Goal: Task Accomplishment & Management: Use online tool/utility

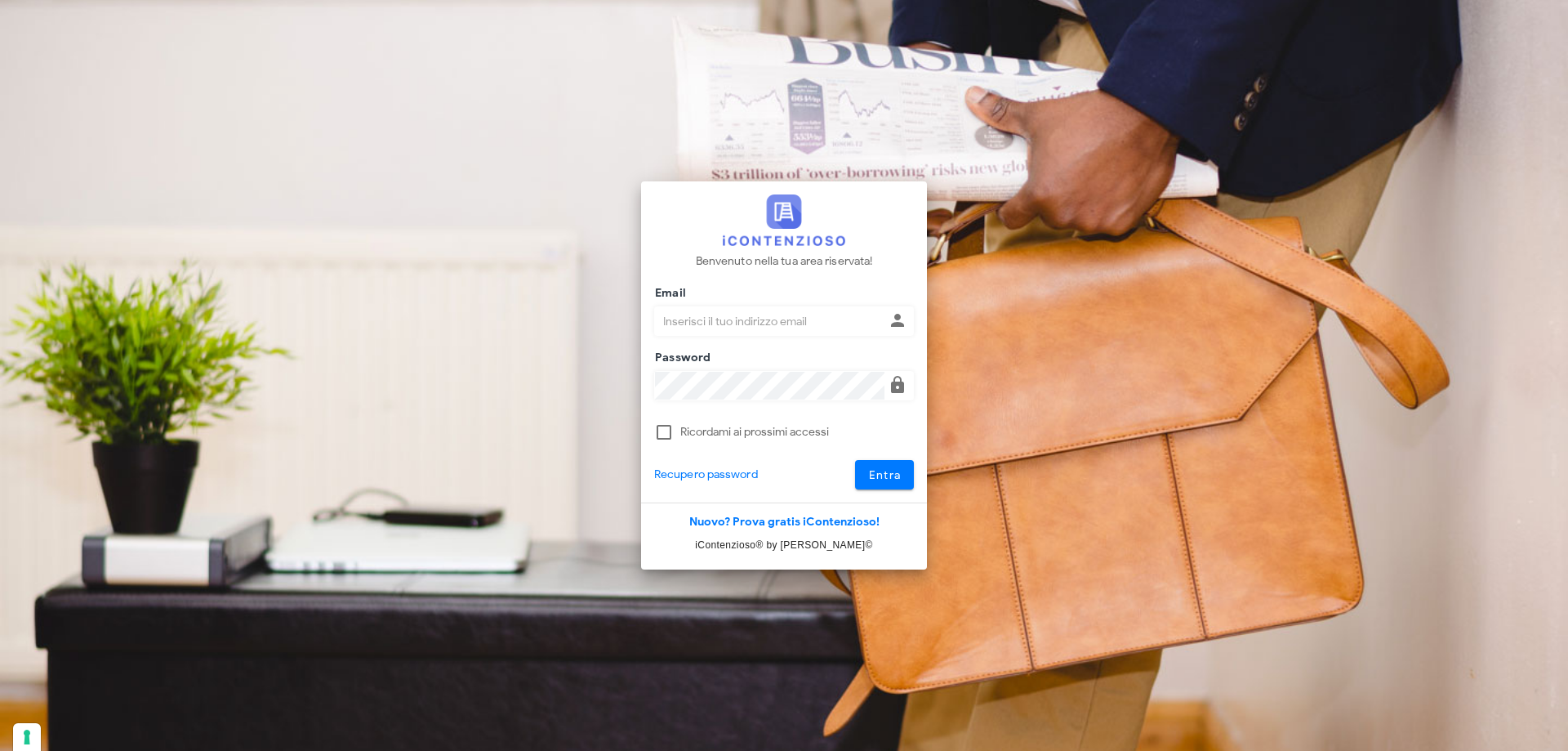
type input "dottbaronegiuseppe@gmail.com"
click at [905, 476] on button "Entra" at bounding box center [884, 475] width 60 height 29
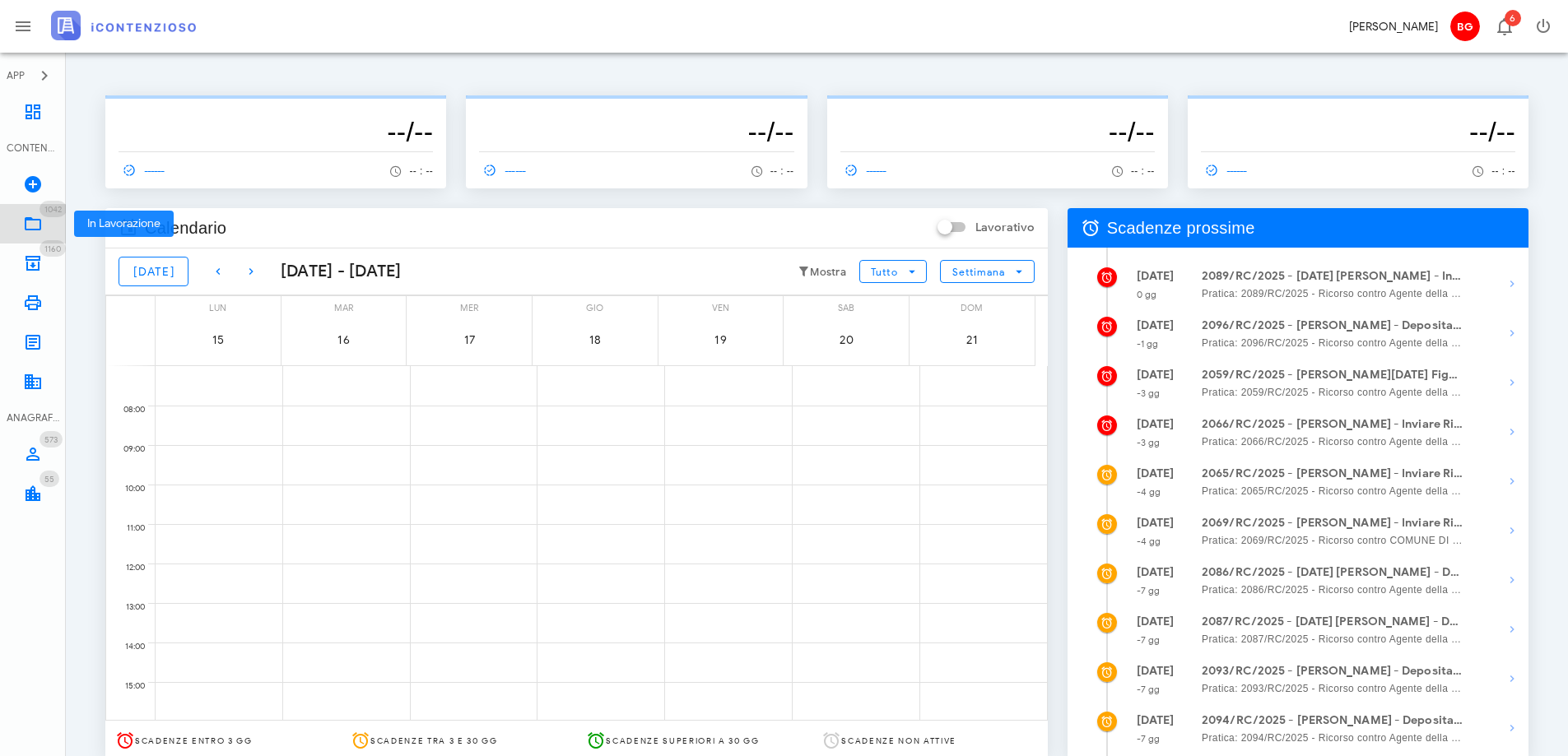
click at [46, 223] on link "1042 In Lavorazione 1042" at bounding box center [32, 223] width 66 height 40
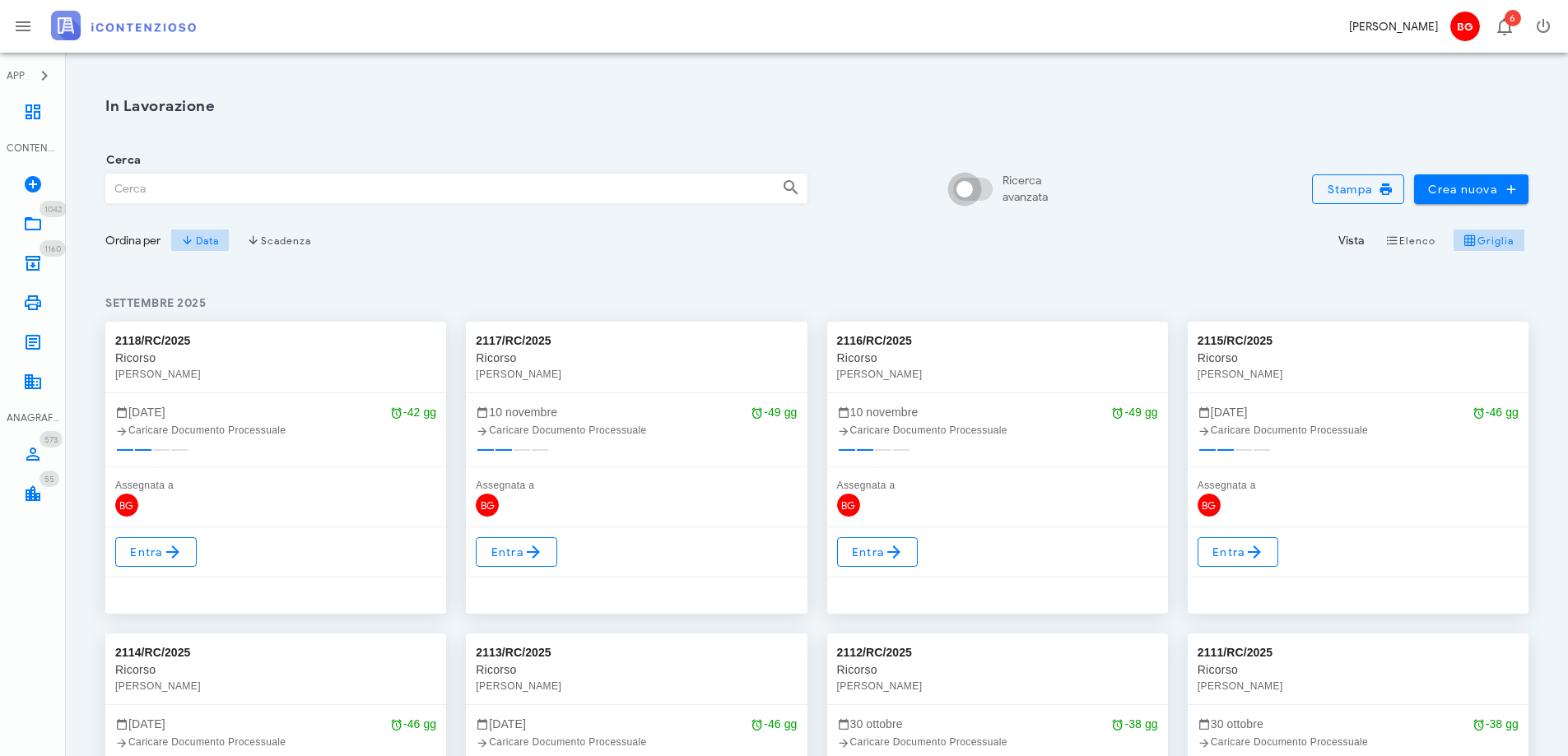
click at [969, 200] on div at bounding box center [964, 189] width 28 height 28
checkbox input "true"
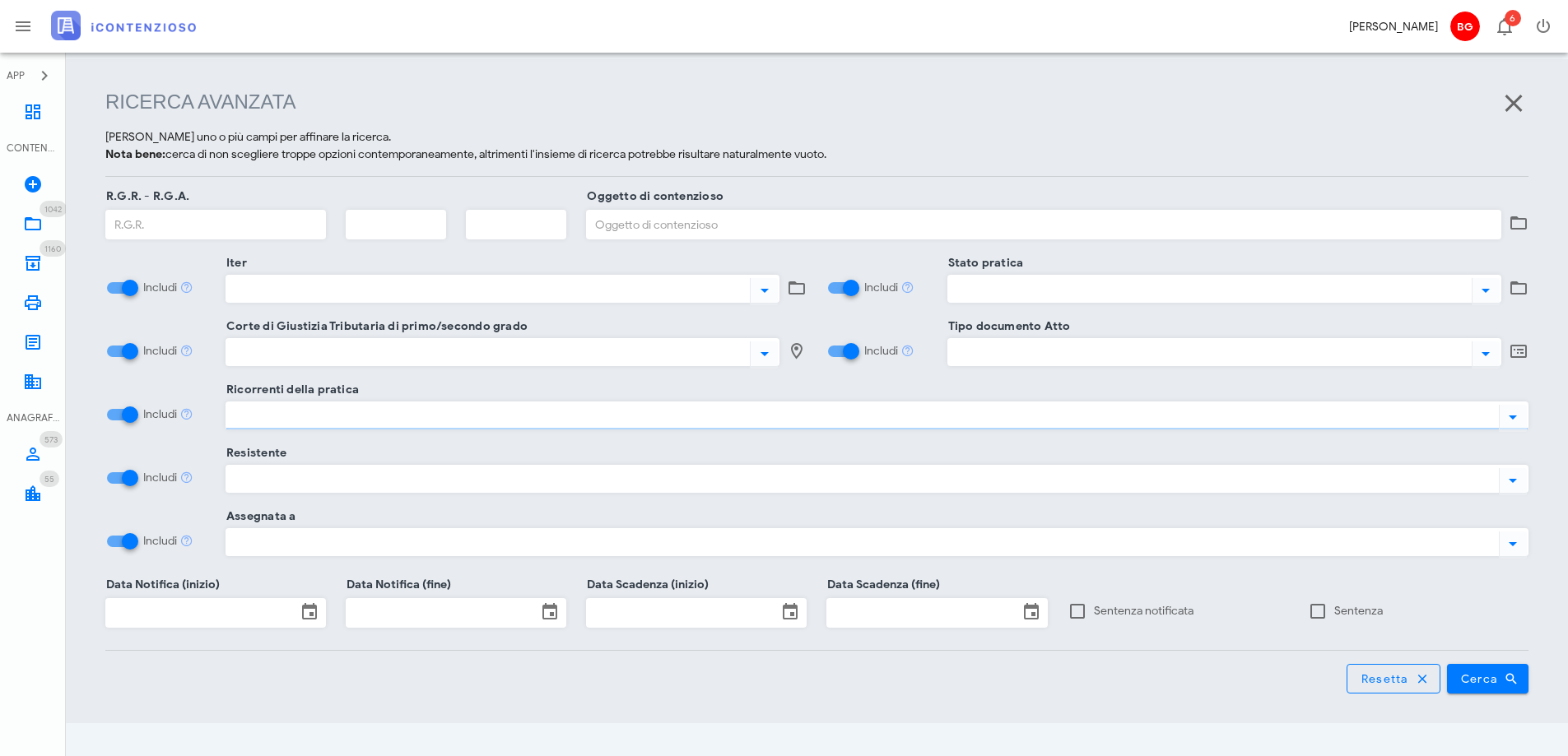
scroll to position [212, 0]
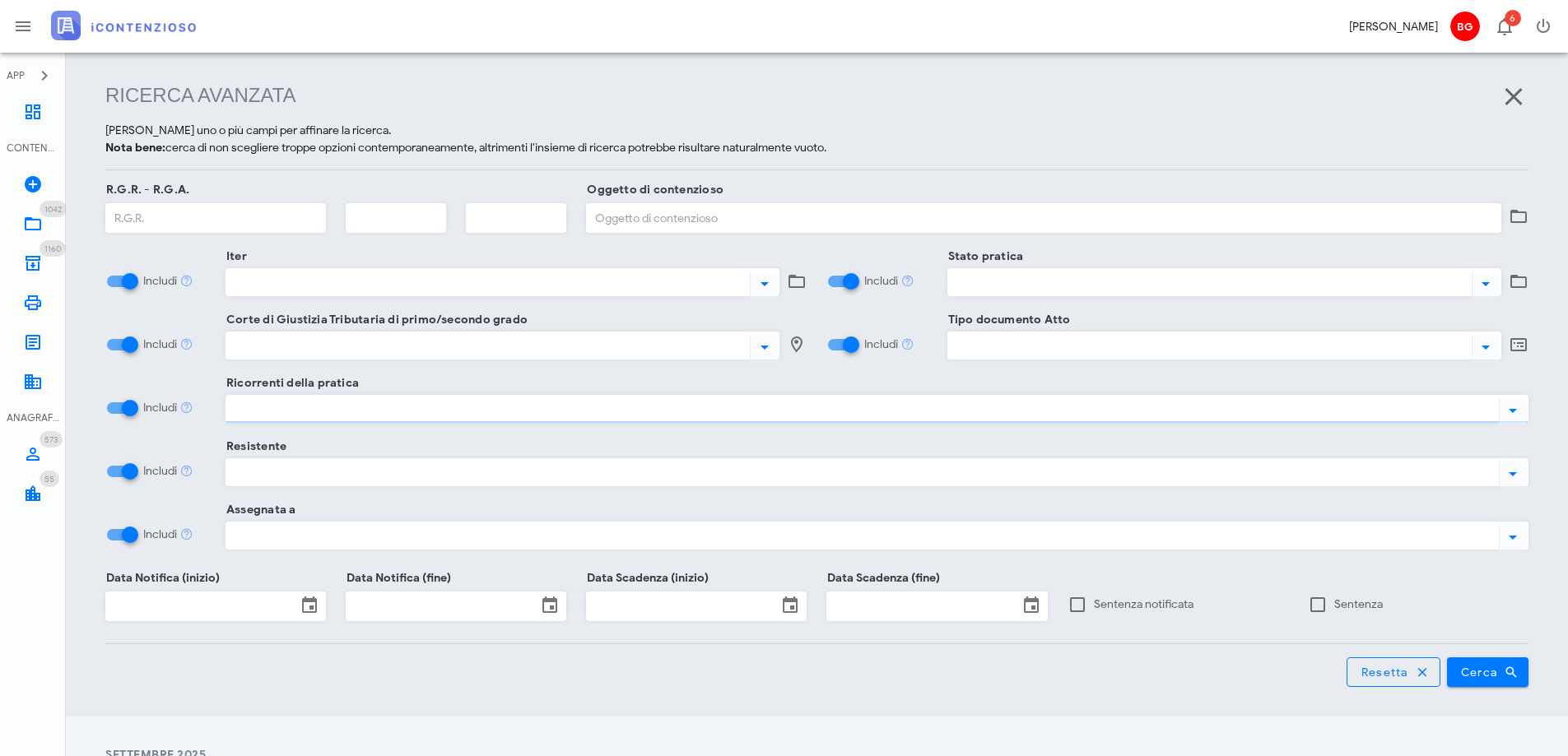
click at [723, 396] on div "Ricorrenti della pratica" at bounding box center [876, 409] width 1303 height 28
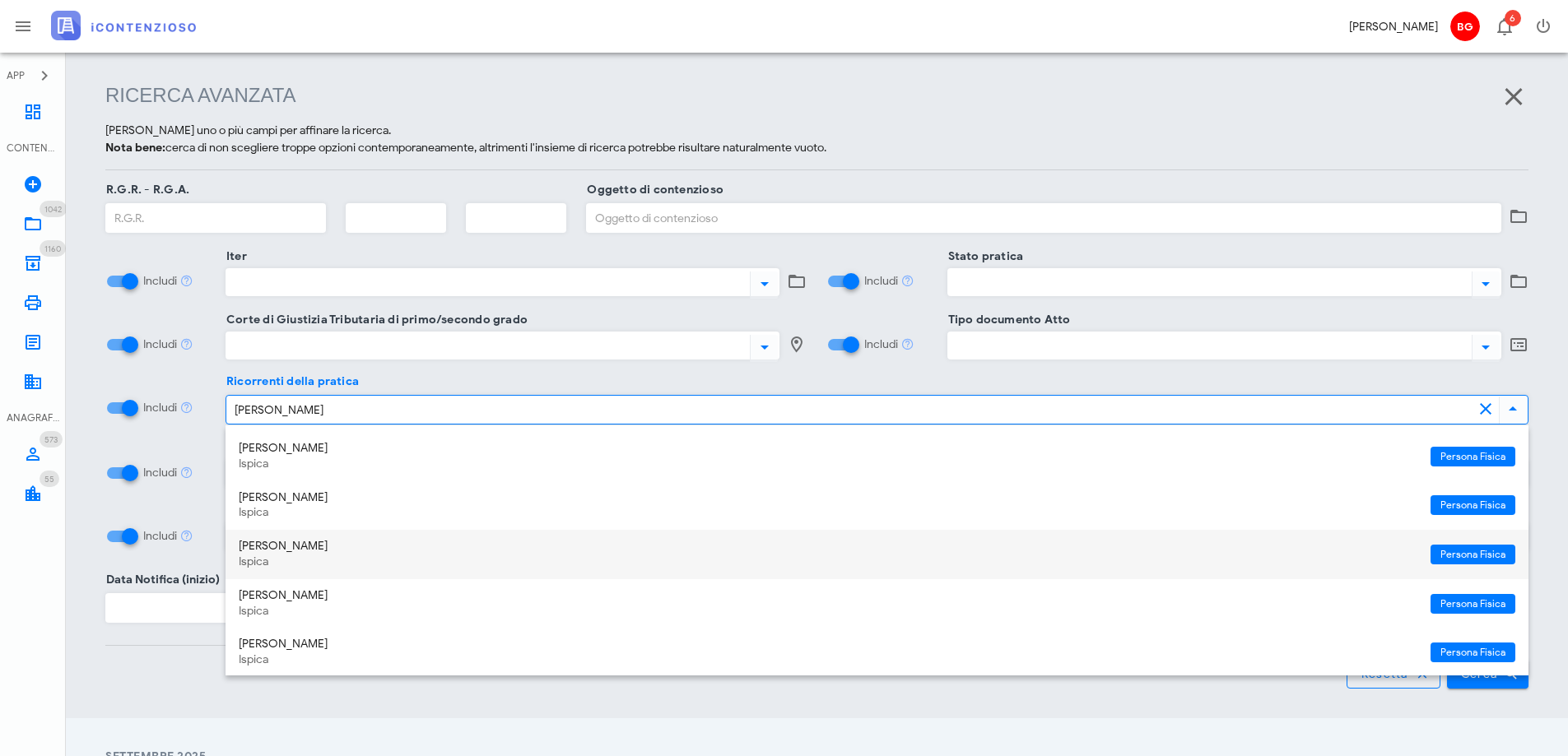
click at [581, 542] on div "[PERSON_NAME]" at bounding box center [827, 546] width 1178 height 14
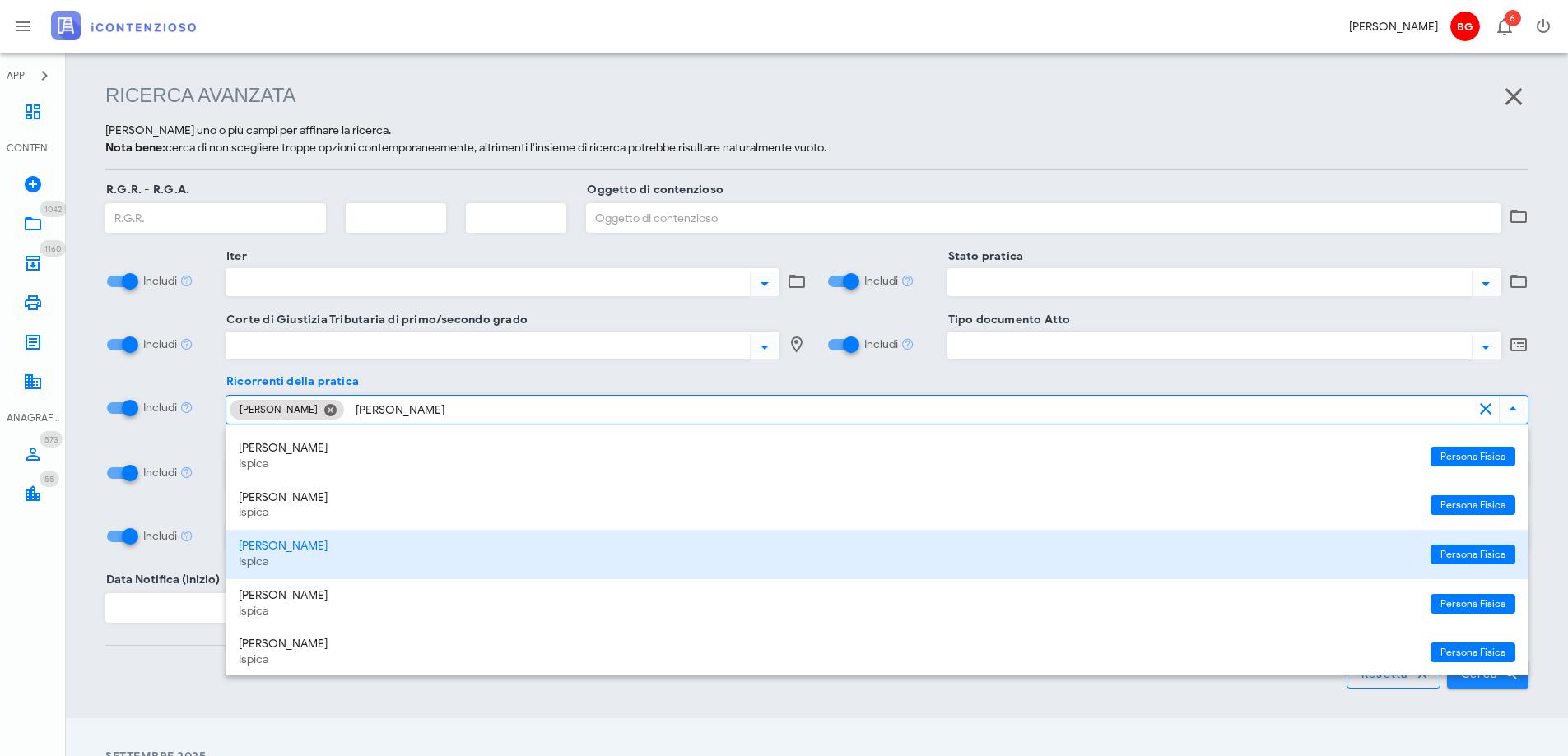
type input "[PERSON_NAME]"
click at [1499, 684] on button "Cerca" at bounding box center [1488, 674] width 82 height 30
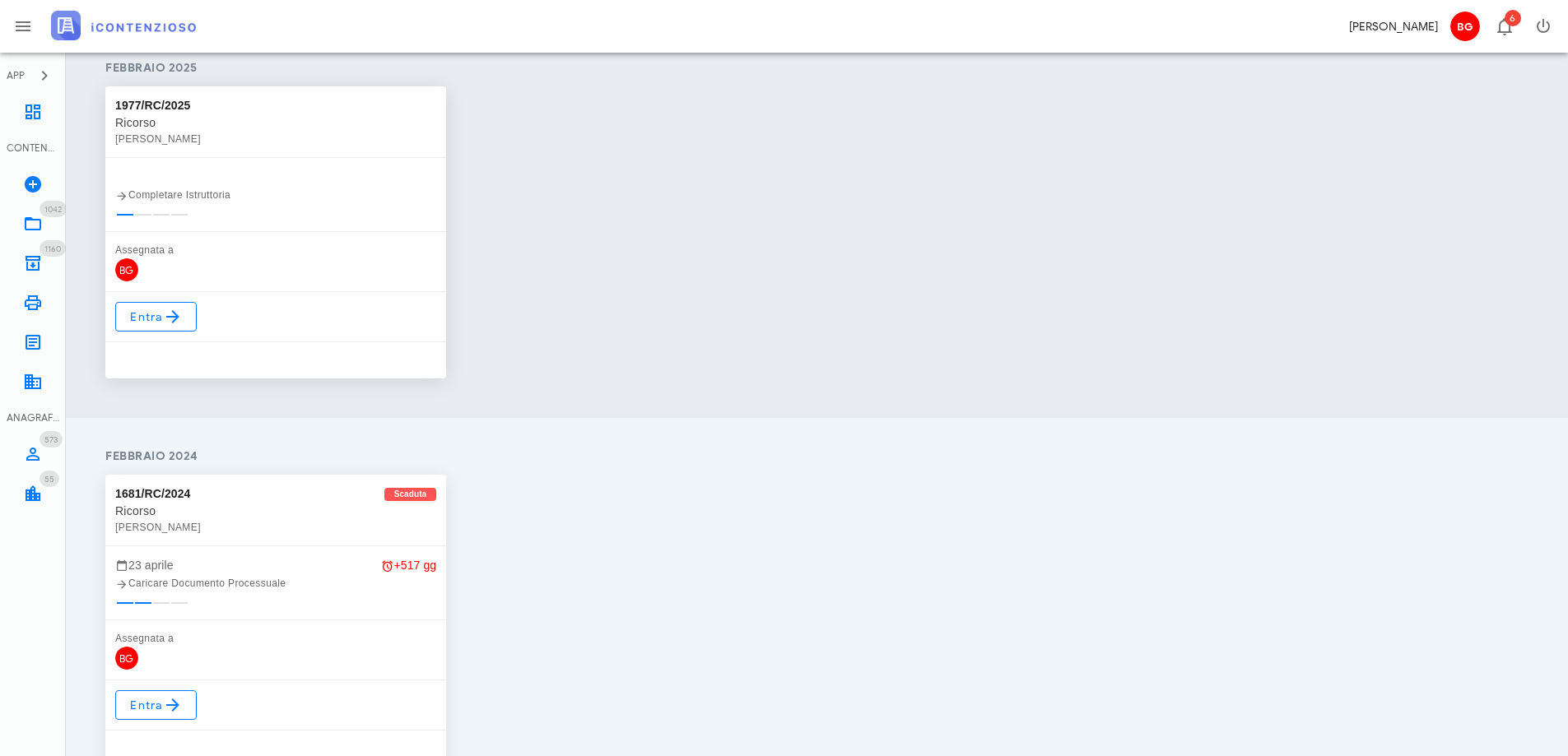
scroll to position [1370, 0]
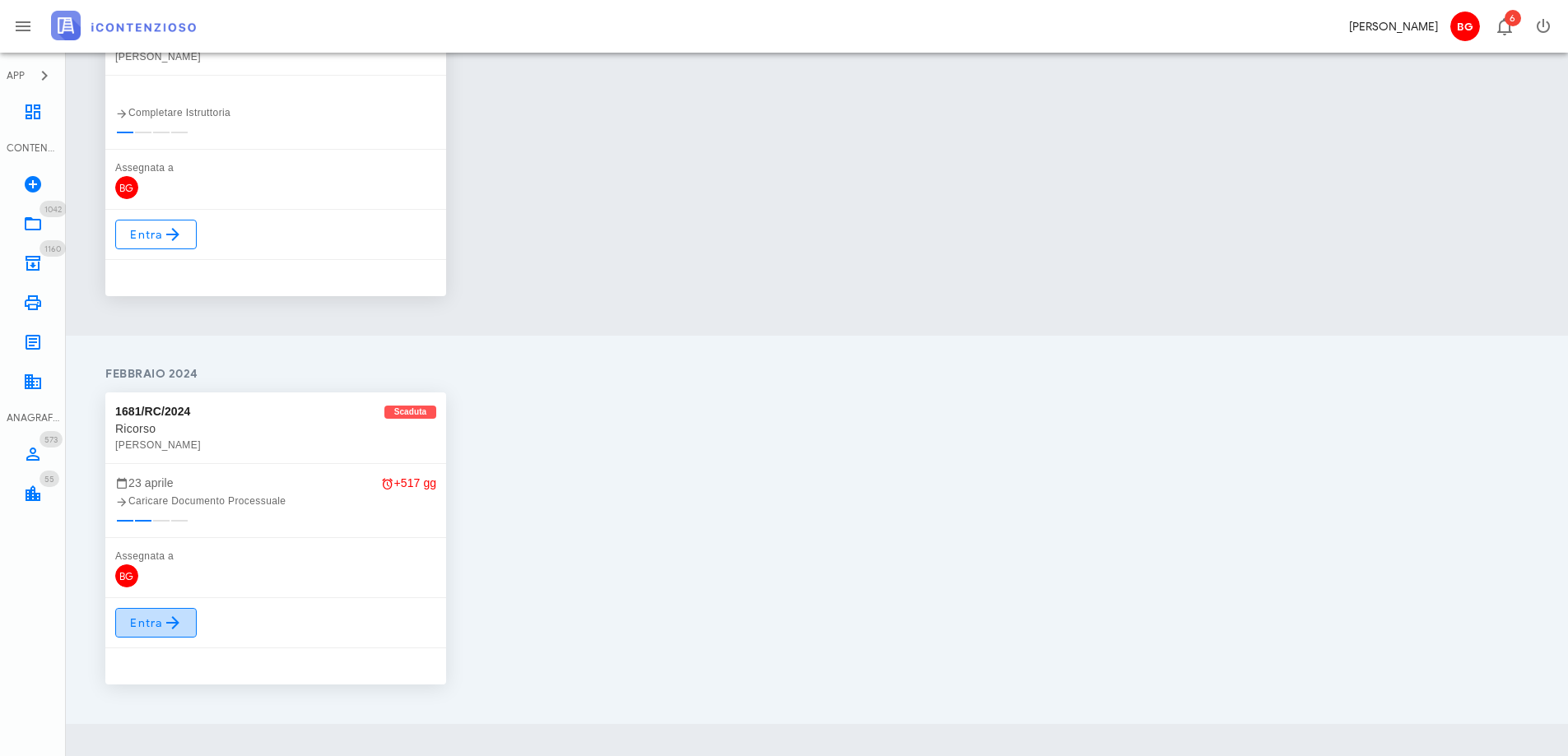
click at [163, 632] on link "Entra" at bounding box center [156, 623] width 81 height 30
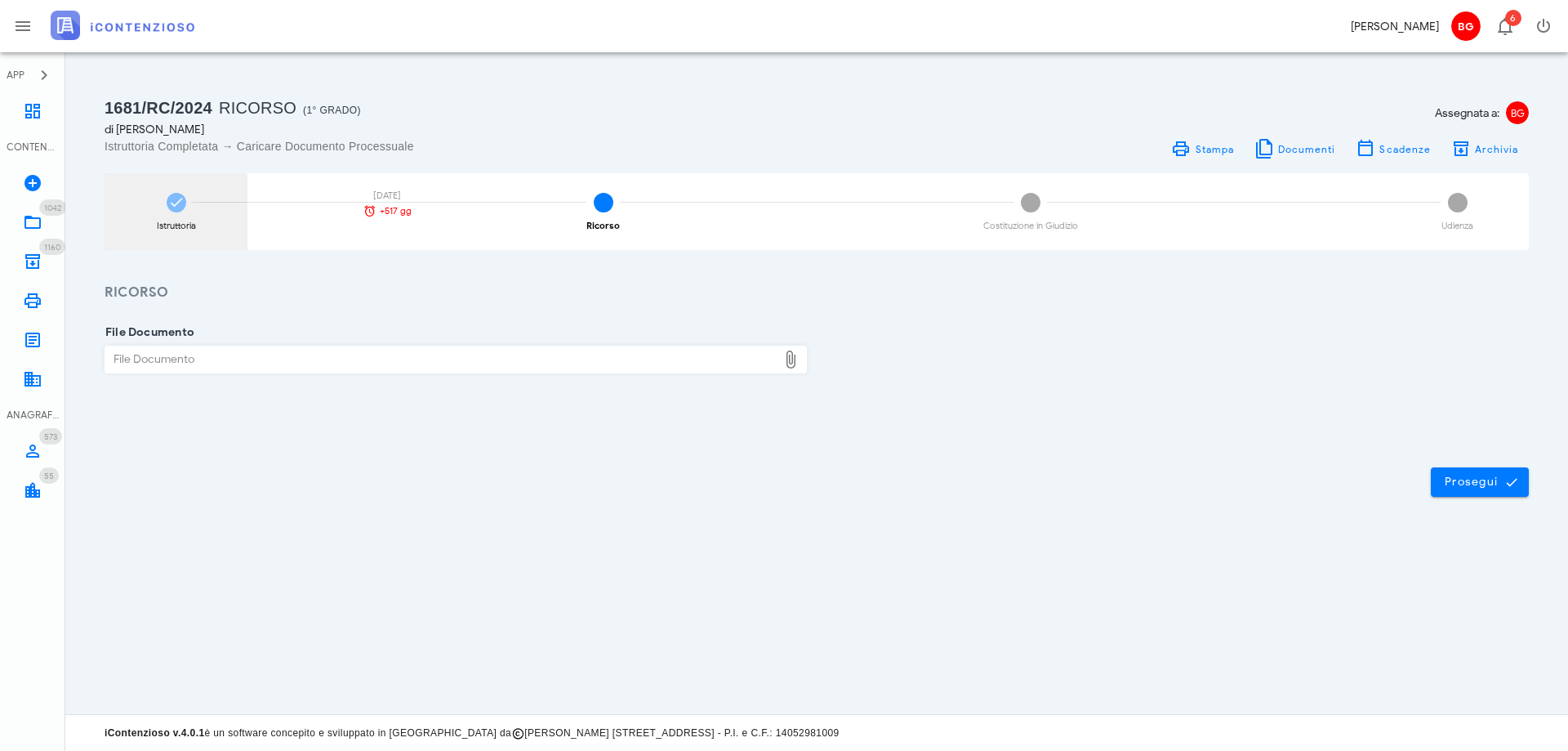
click at [177, 229] on div "Istruttoria" at bounding box center [176, 226] width 39 height 9
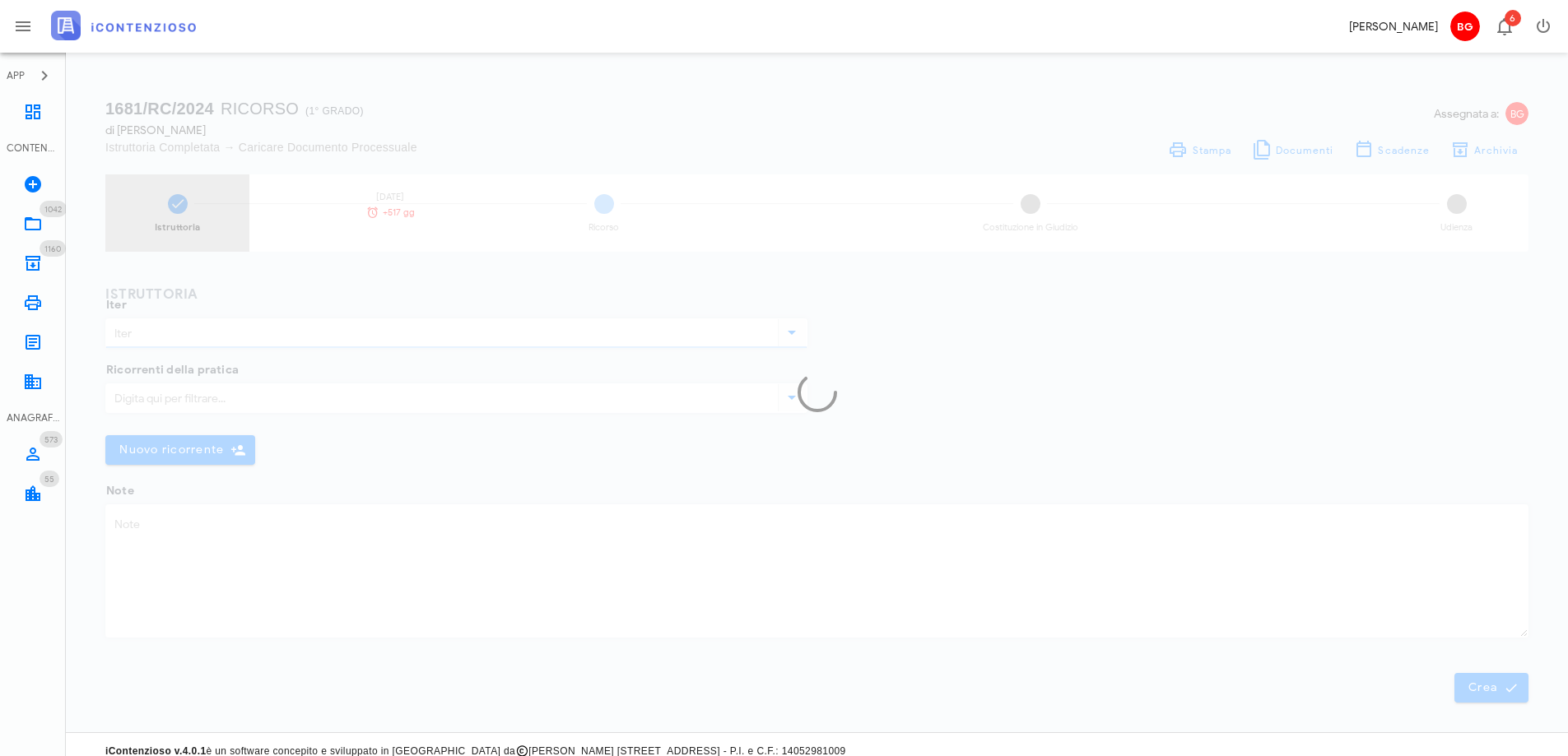
type input "Ricorso"
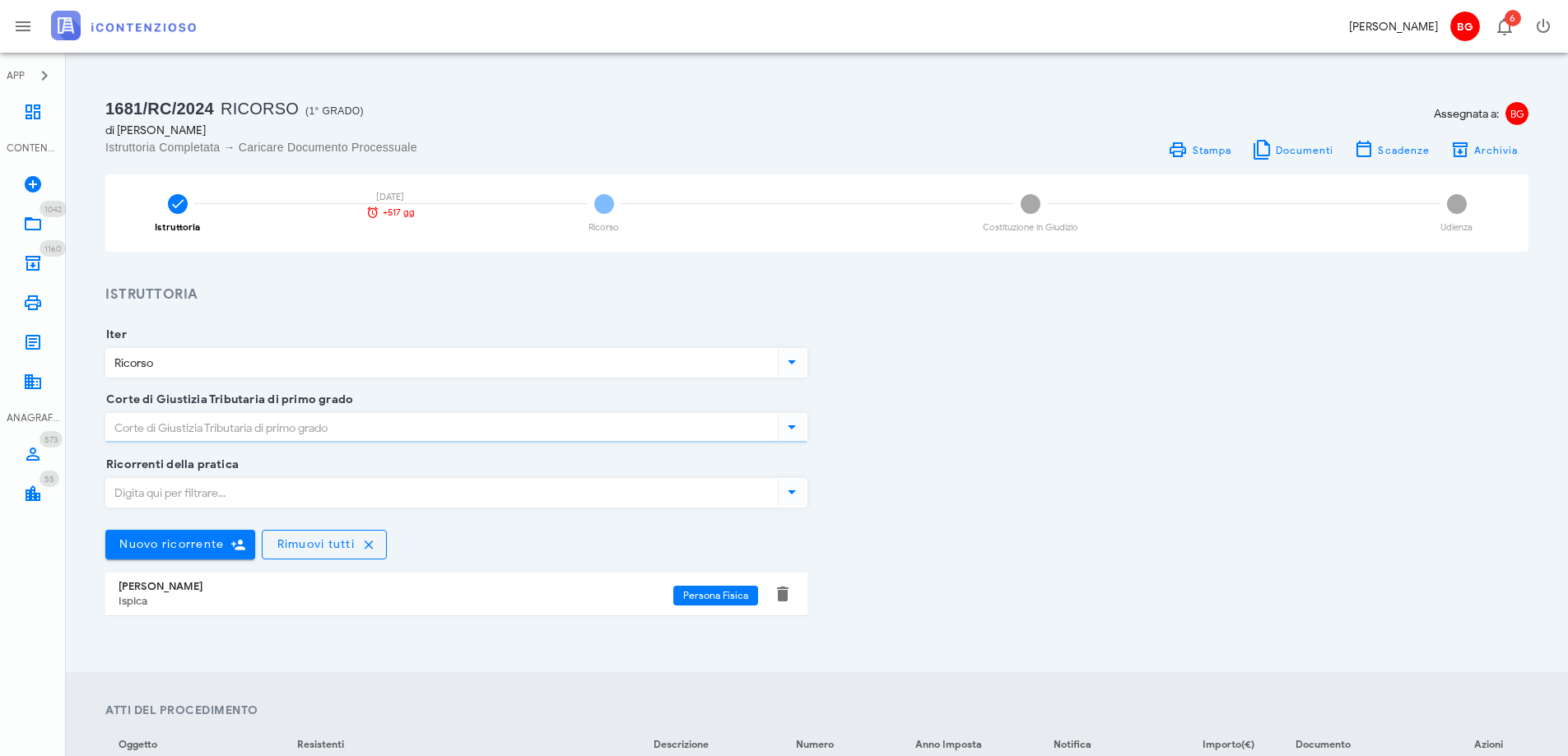
type input "Ragusa"
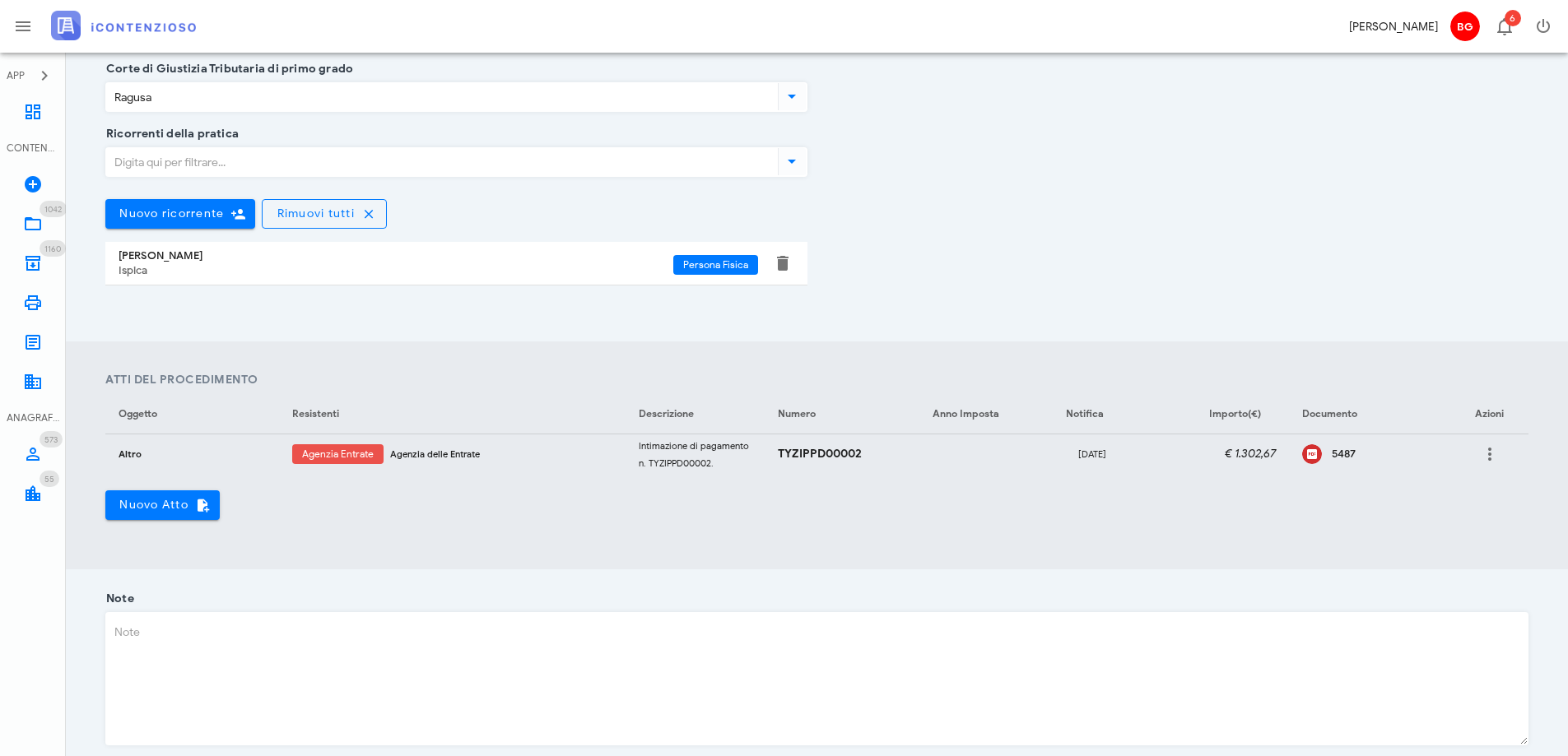
scroll to position [412, 0]
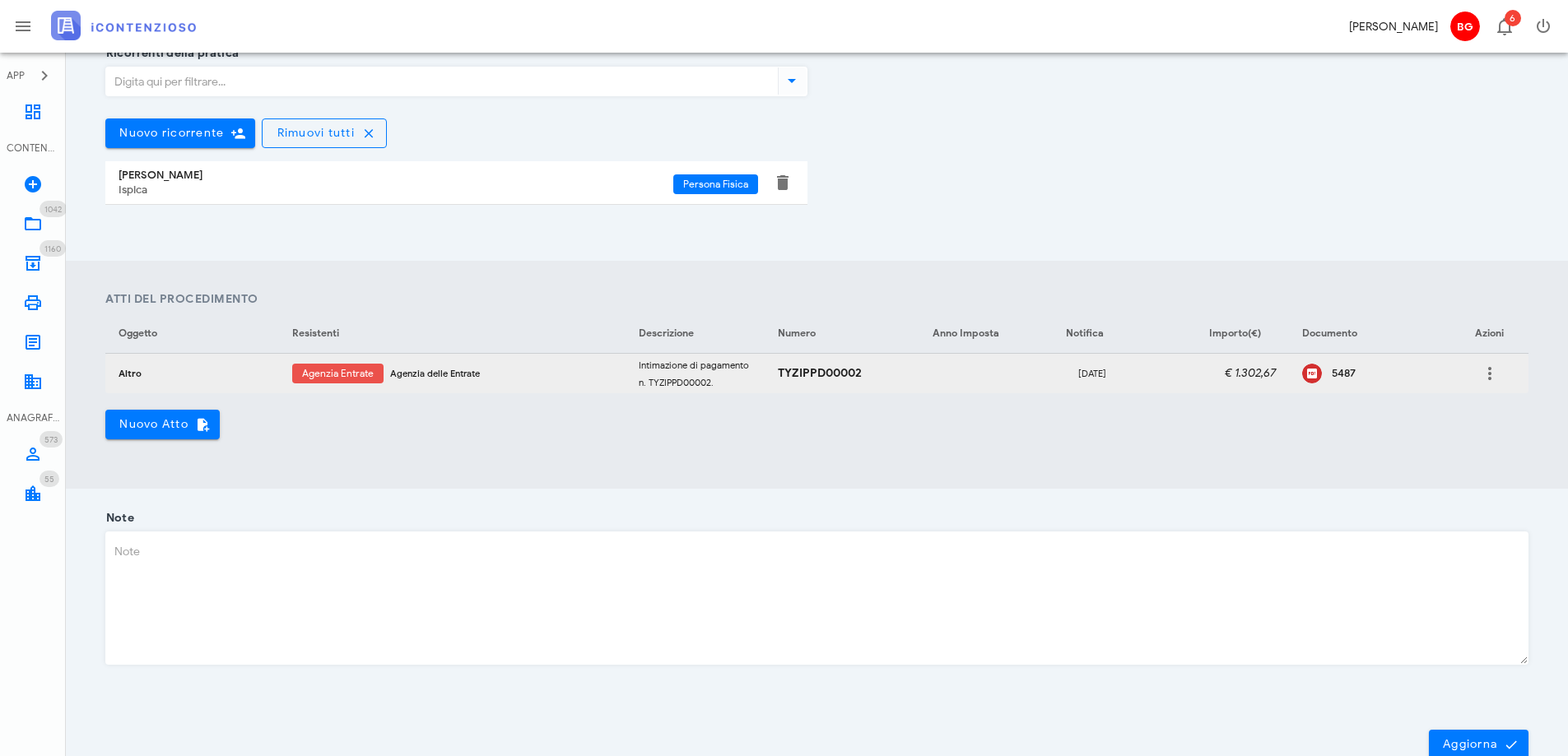
click at [1329, 383] on div "5487" at bounding box center [1359, 373] width 115 height 25
click at [25, 108] on icon at bounding box center [32, 112] width 19 height 19
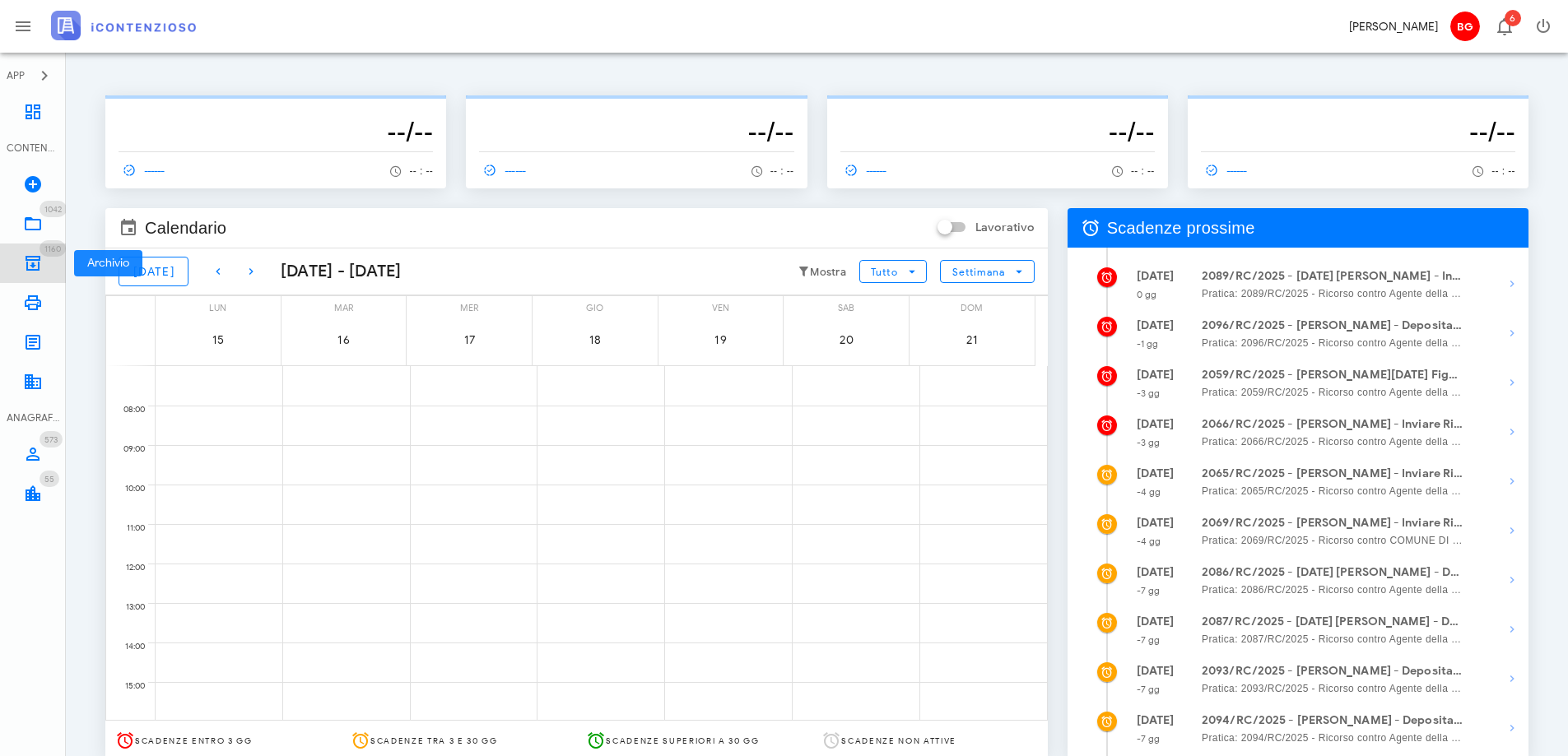
click at [40, 264] on icon at bounding box center [32, 263] width 19 height 19
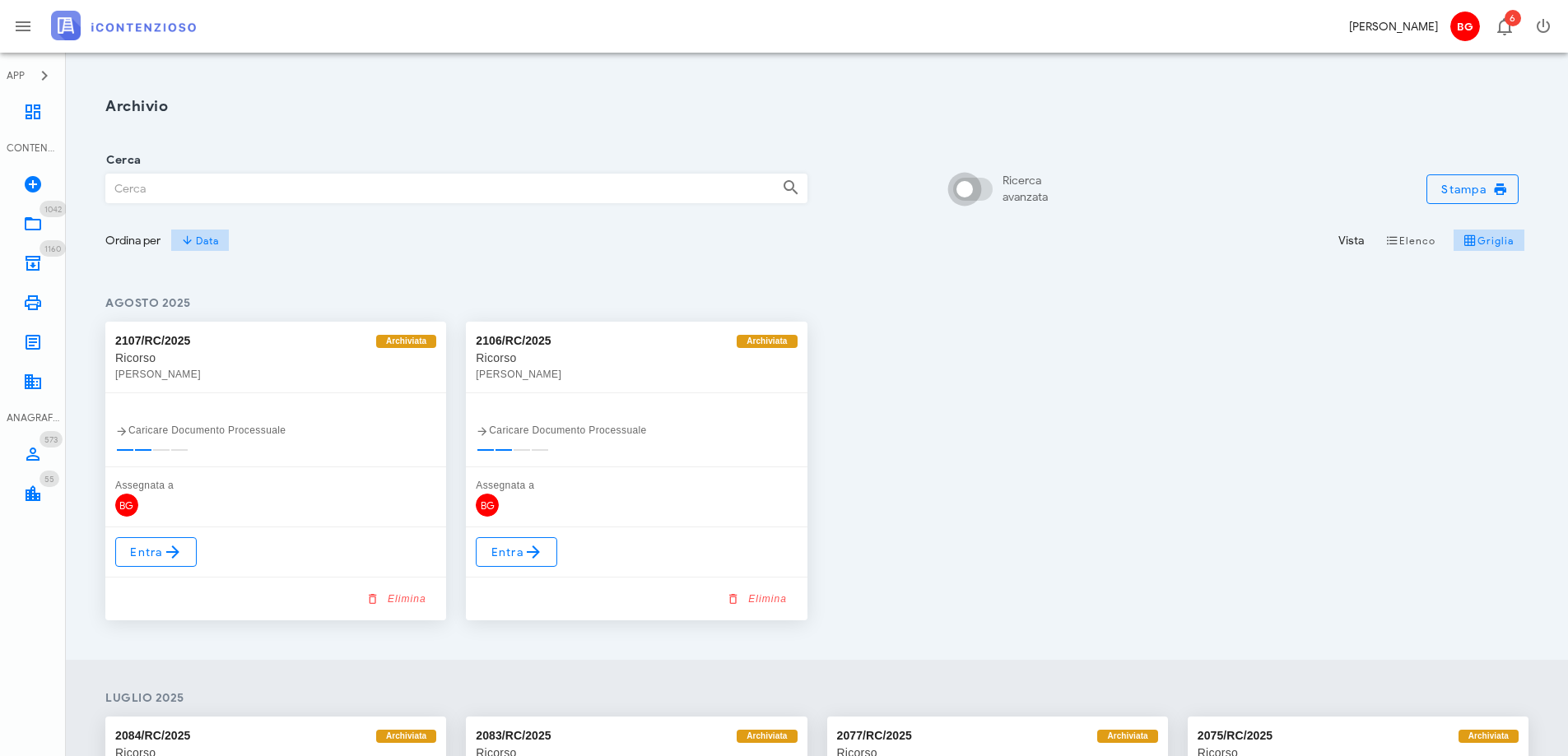
click at [983, 191] on input "Ricerca avanzata" at bounding box center [976, 188] width 40 height 19
checkbox input "false"
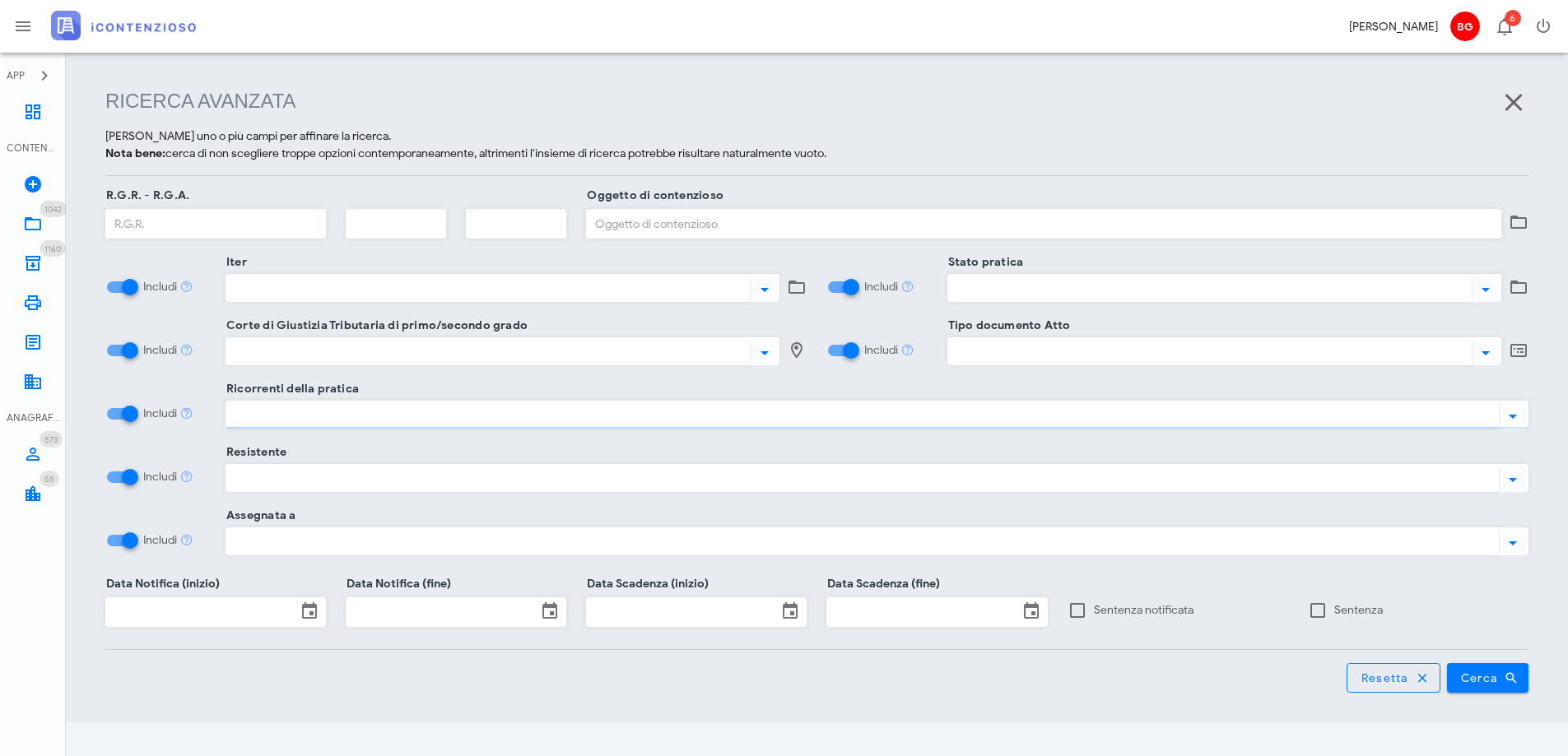
scroll to position [212, 0]
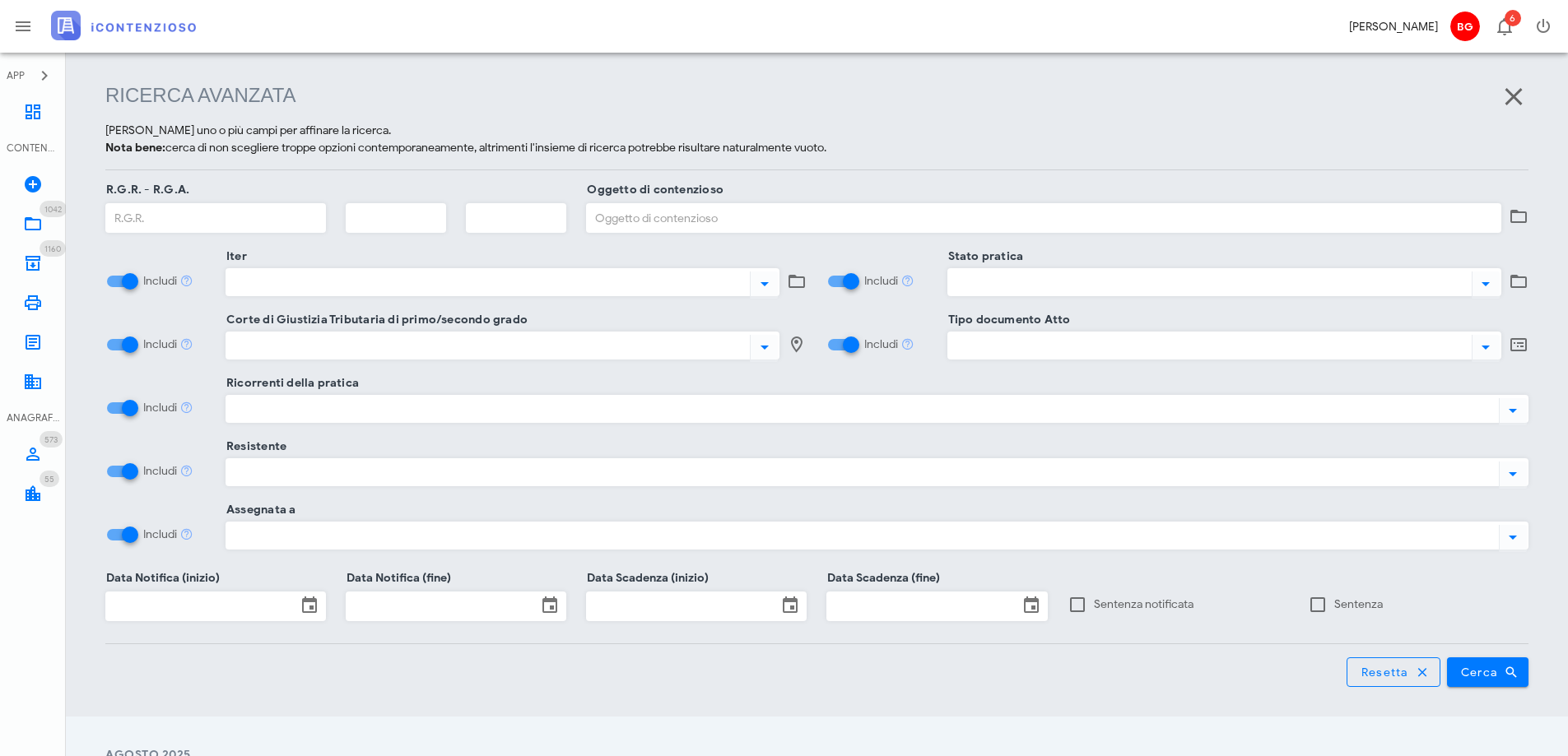
click at [642, 406] on div at bounding box center [859, 408] width 1266 height 21
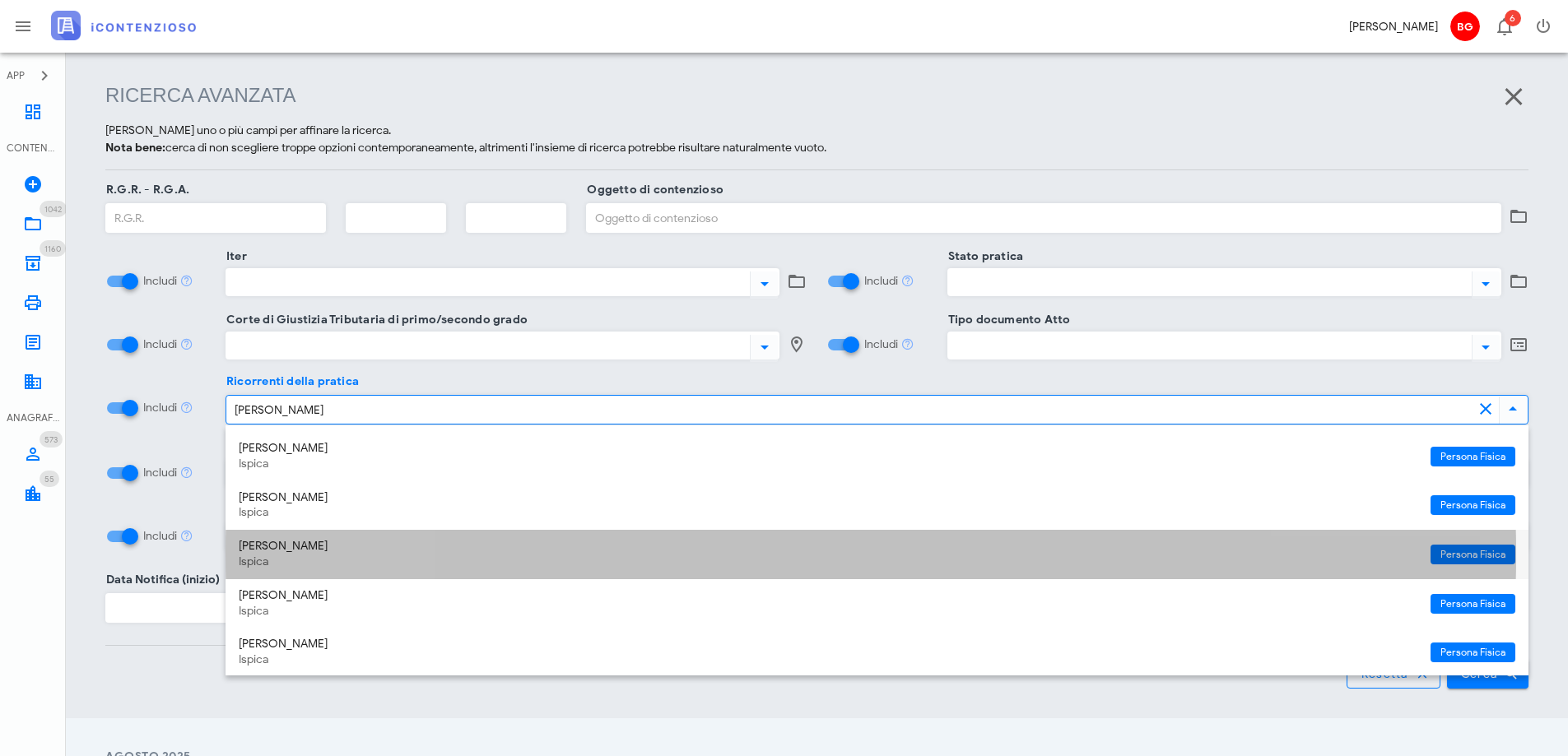
click at [535, 566] on div "Ispica" at bounding box center [827, 562] width 1178 height 14
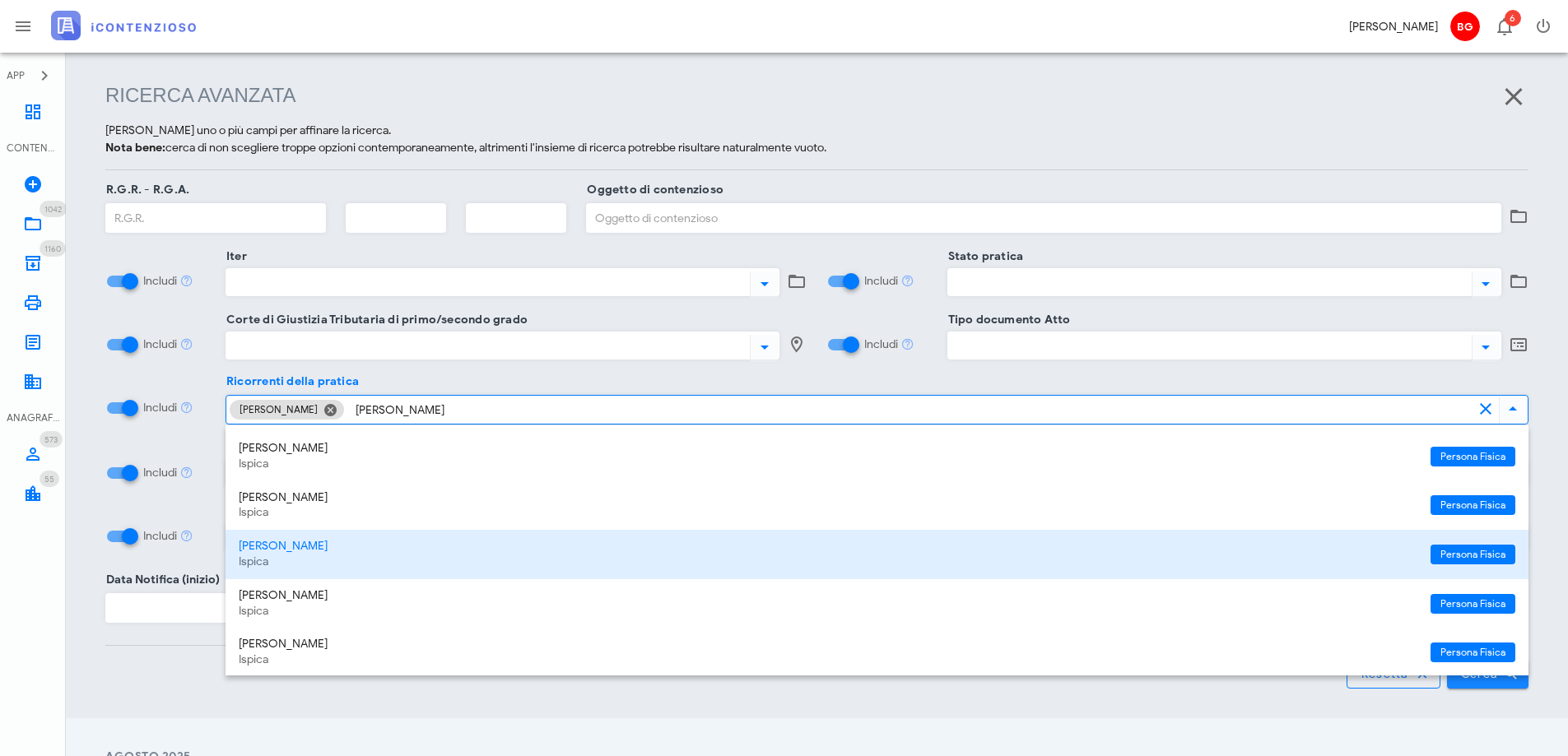
type input "FRANZ"
click at [1473, 688] on button "Cerca" at bounding box center [1488, 674] width 82 height 30
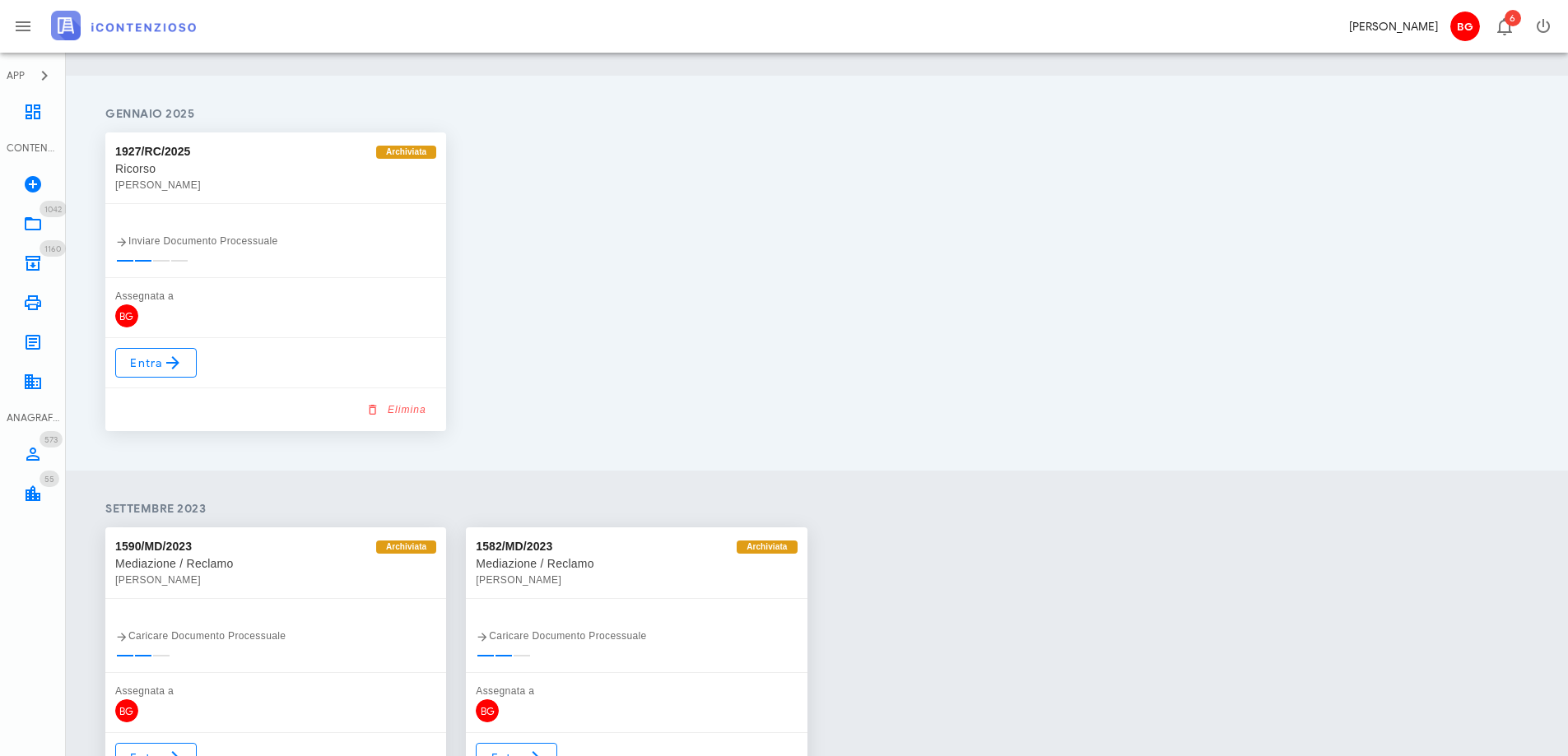
scroll to position [876, 0]
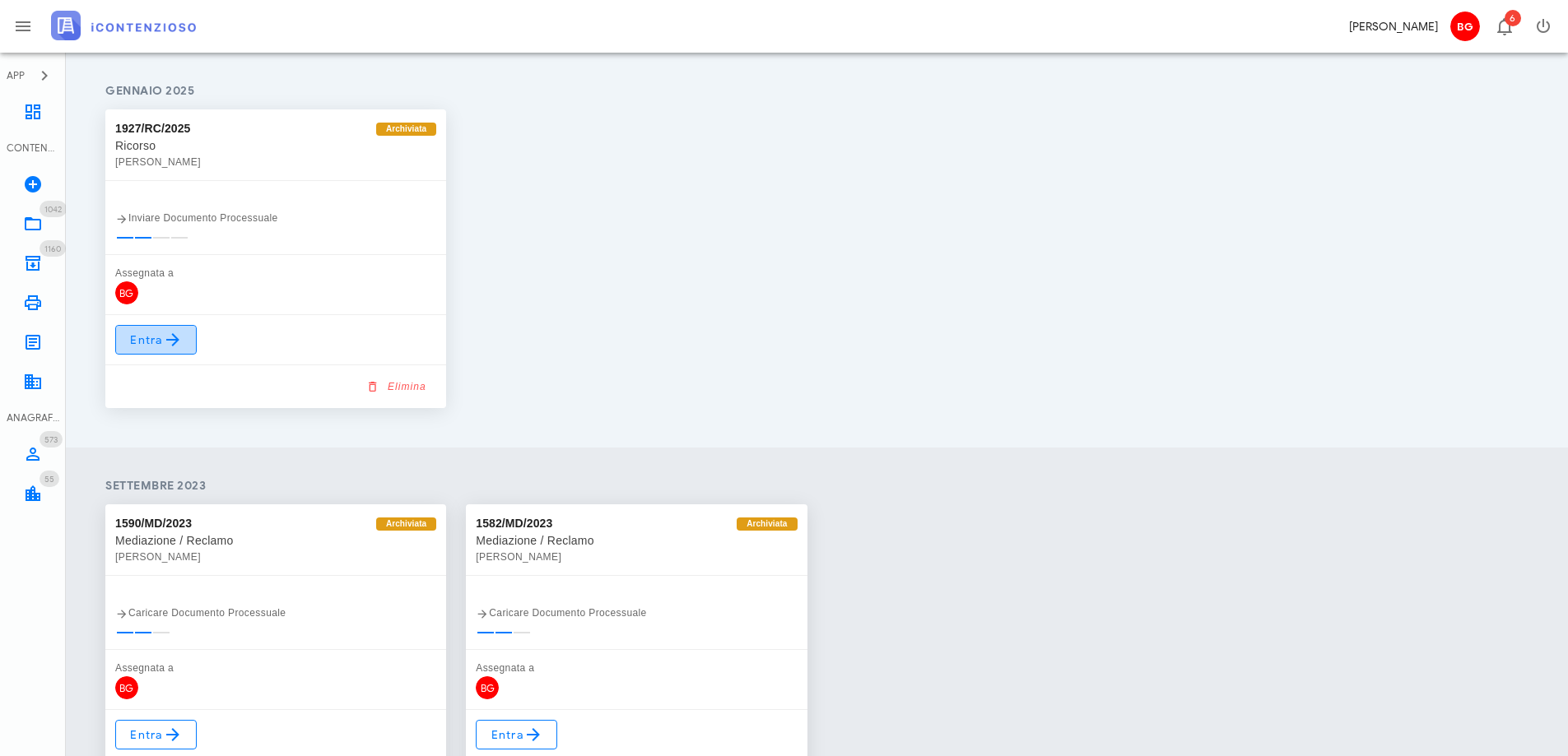
click at [149, 338] on span "Entra" at bounding box center [156, 339] width 54 height 19
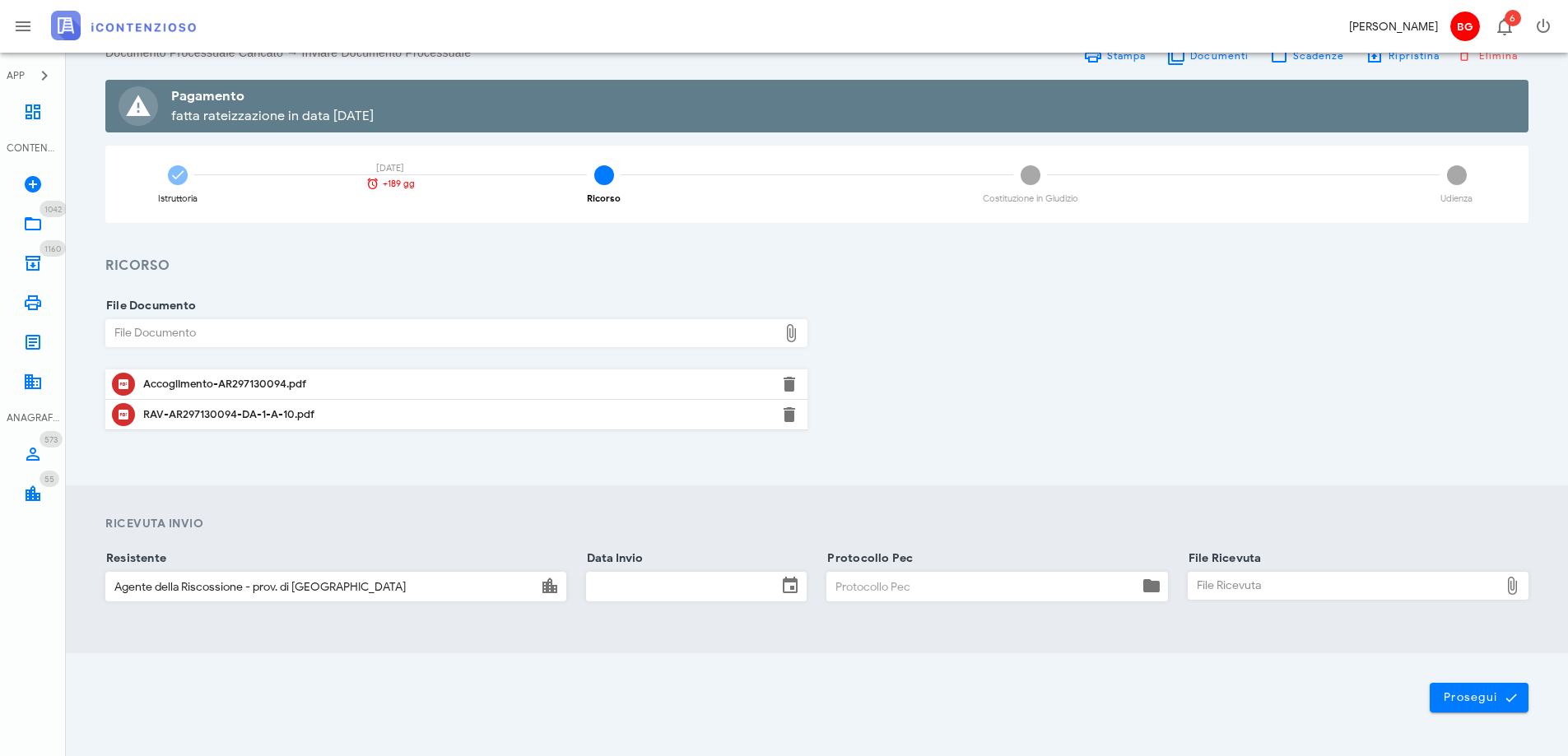
scroll to position [65, 0]
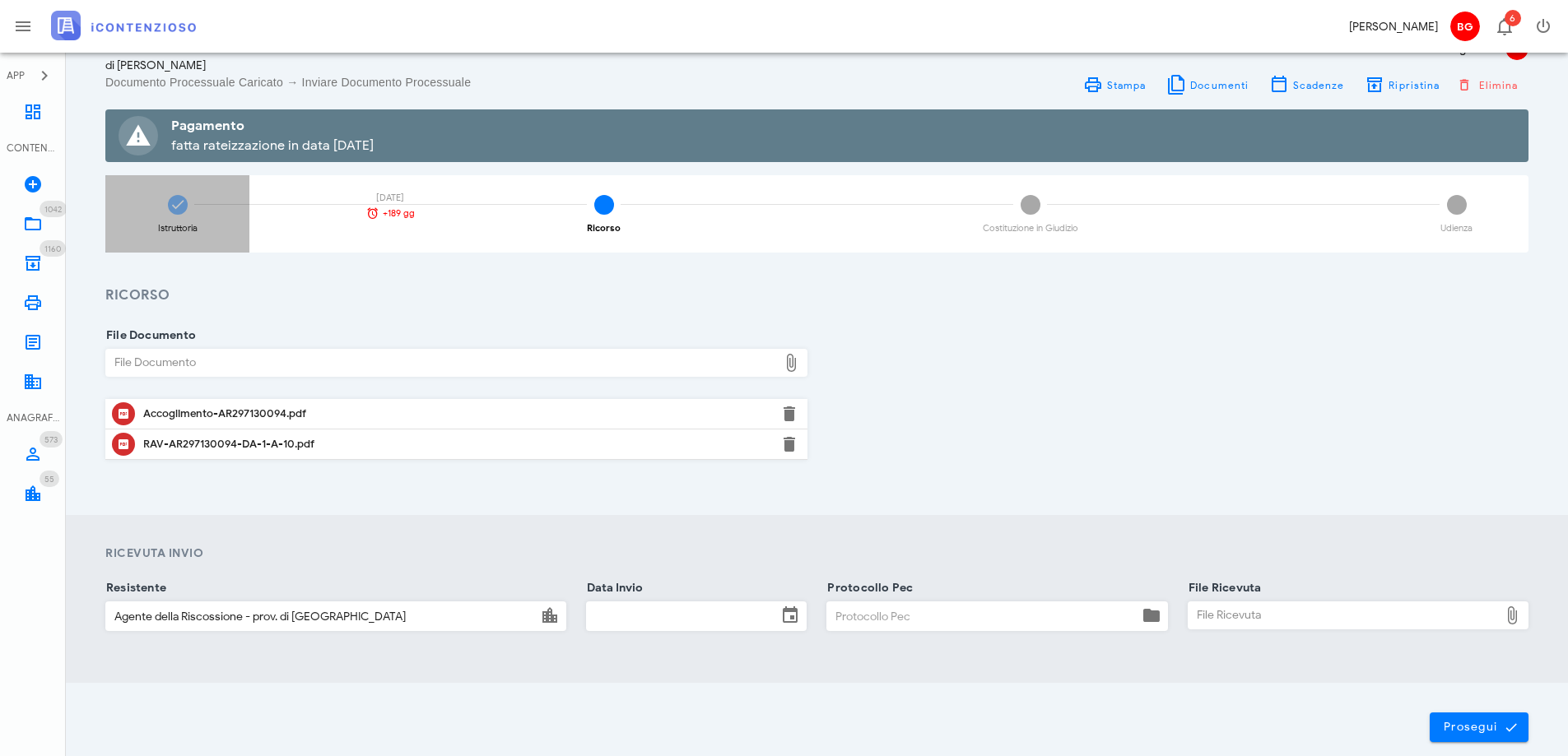
click at [168, 211] on div "Istruttoria 17/03/2025 +189 gg" at bounding box center [177, 214] width 144 height 78
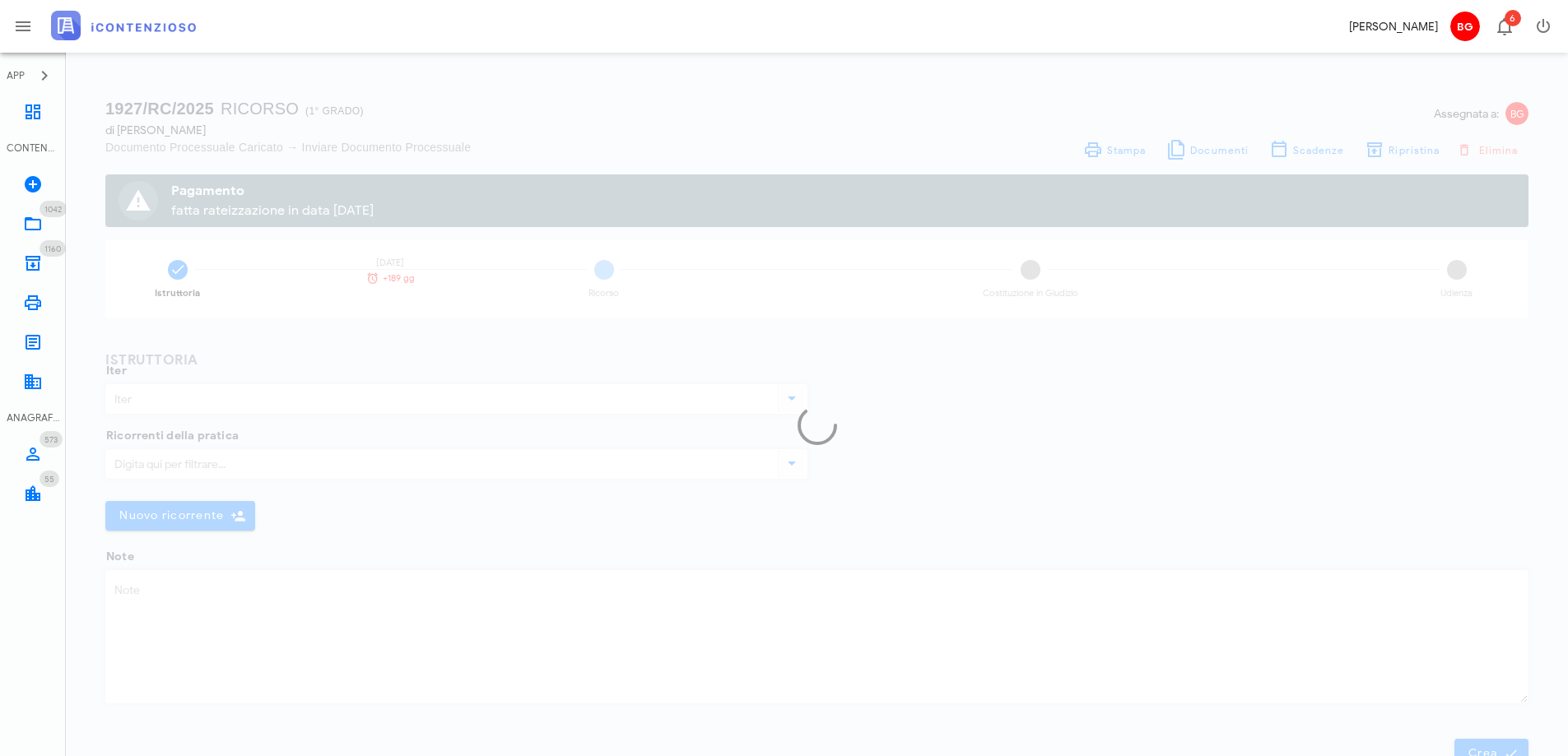
type input "Ricorso"
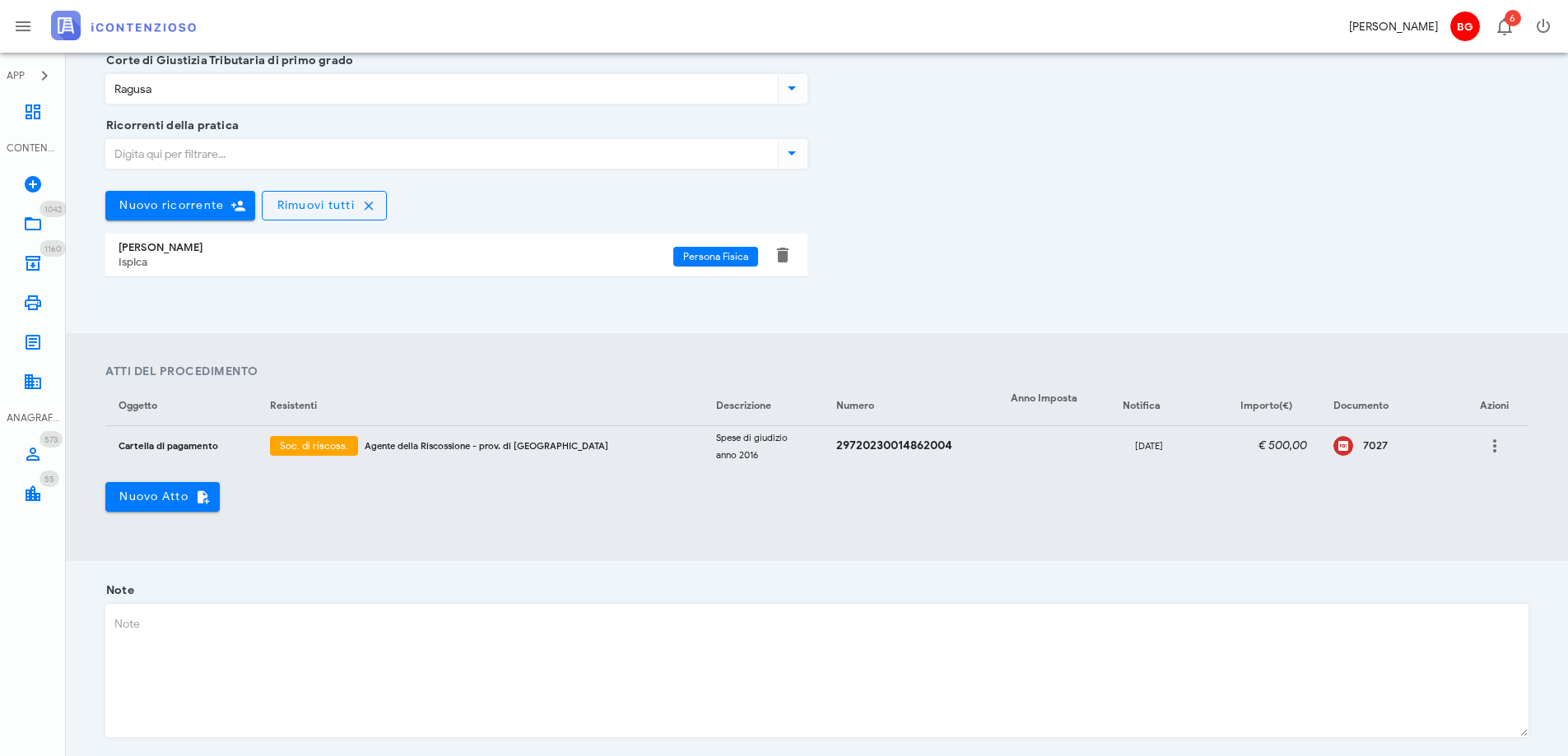
scroll to position [412, 0]
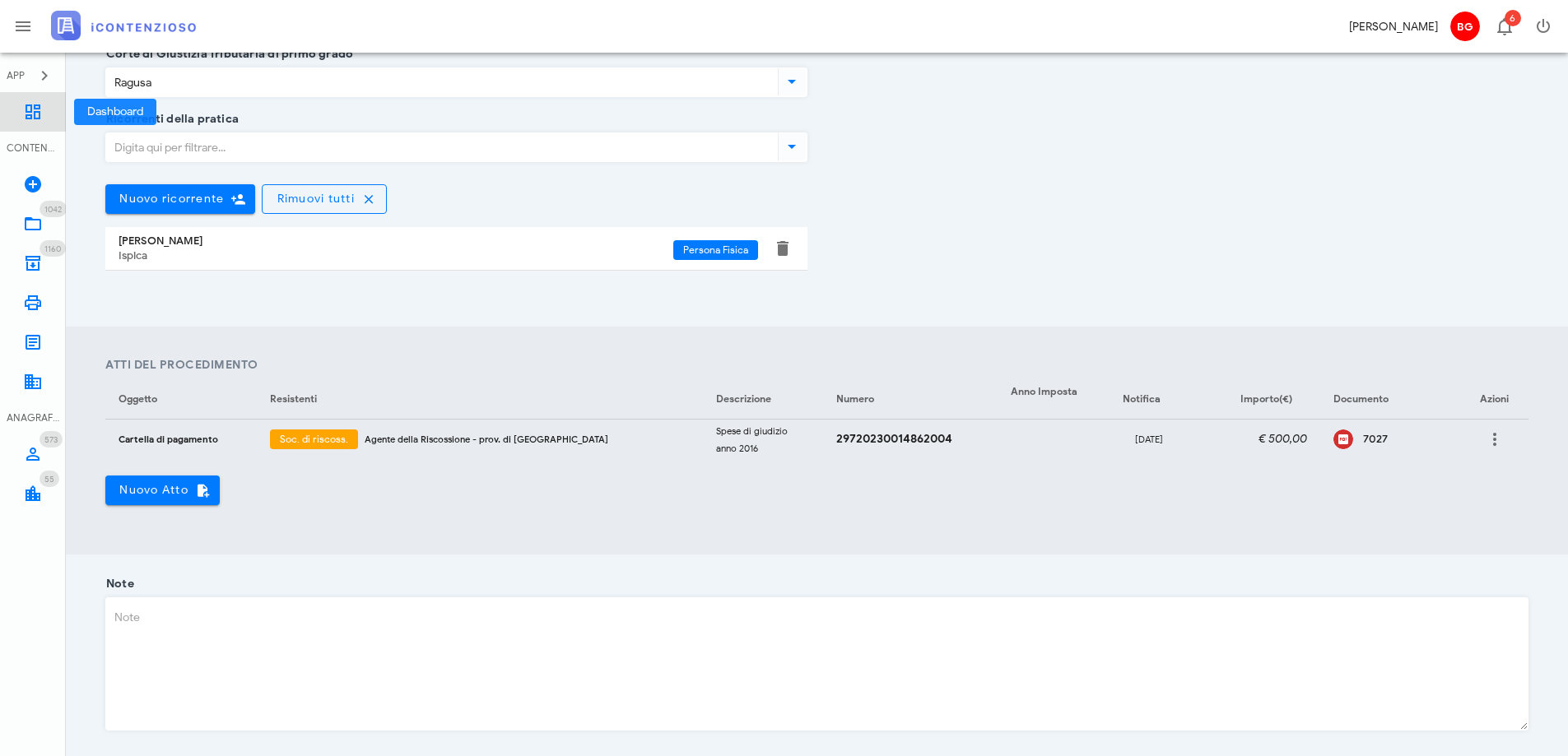
click at [44, 121] on link "Dashboard" at bounding box center [32, 112] width 66 height 40
